Goal: Check status: Check status

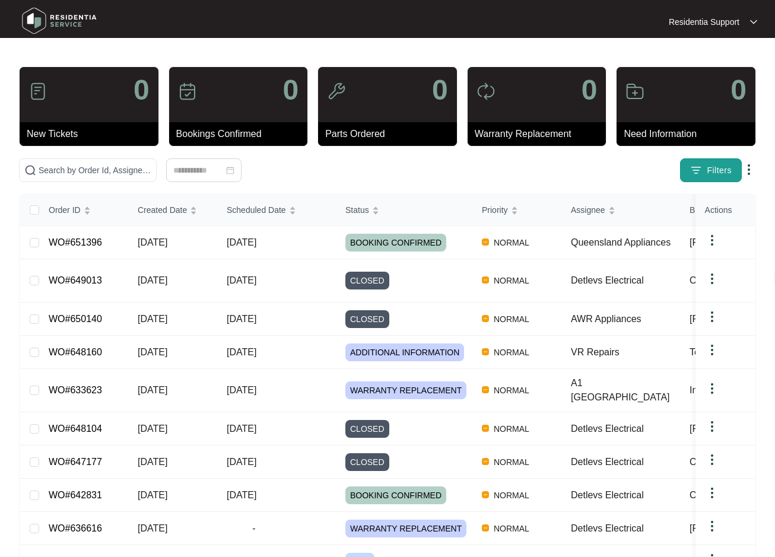
click at [706, 173] on span "Filters" at bounding box center [718, 170] width 25 height 12
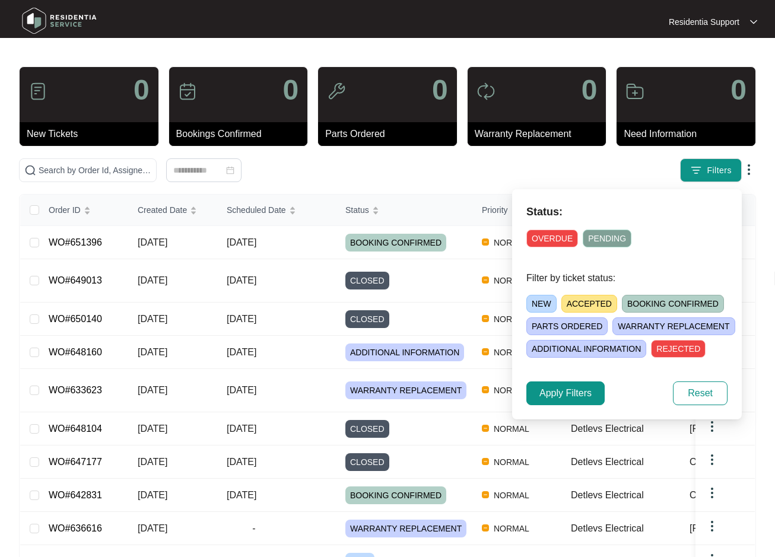
click at [548, 231] on span "OVERDUE" at bounding box center [552, 239] width 52 height 18
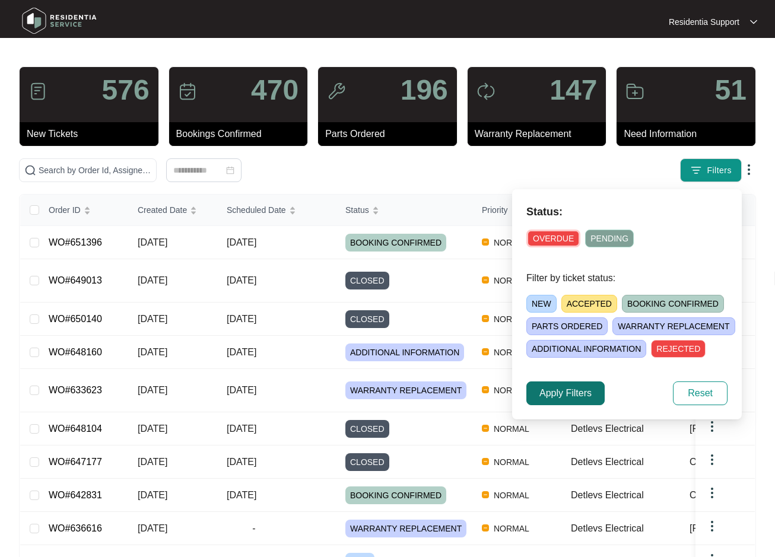
click at [554, 396] on span "Apply Filters" at bounding box center [565, 393] width 52 height 14
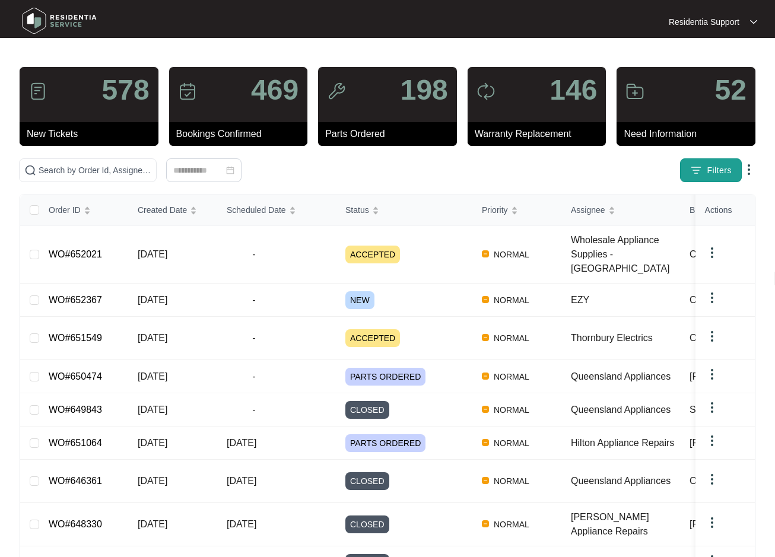
click at [705, 171] on button "Filters" at bounding box center [711, 170] width 62 height 24
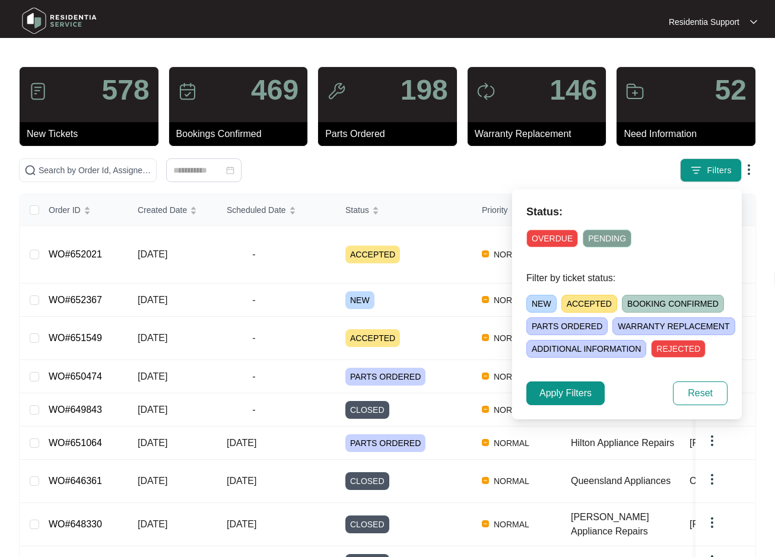
click at [560, 240] on span "OVERDUE" at bounding box center [552, 239] width 52 height 18
click at [558, 391] on span "Apply Filters" at bounding box center [565, 393] width 52 height 14
